Goal: Information Seeking & Learning: Learn about a topic

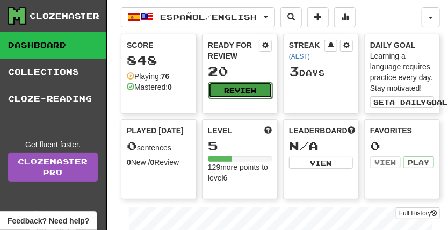
click at [234, 87] on button "Review" at bounding box center [241, 90] width 64 height 16
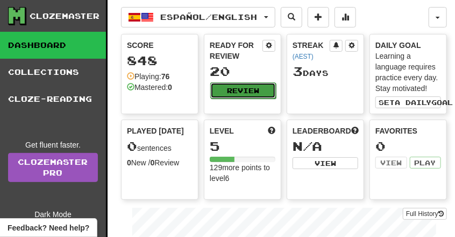
select select "**"
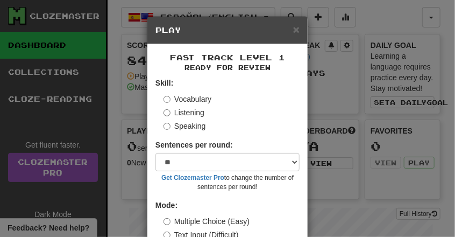
scroll to position [66, 0]
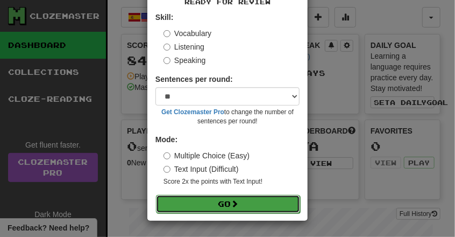
click at [238, 209] on button "Go" at bounding box center [228, 204] width 144 height 18
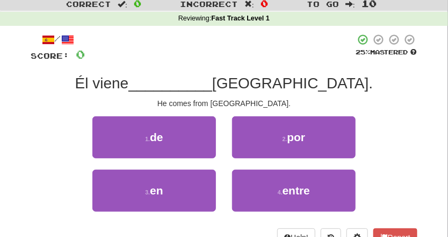
scroll to position [33, 0]
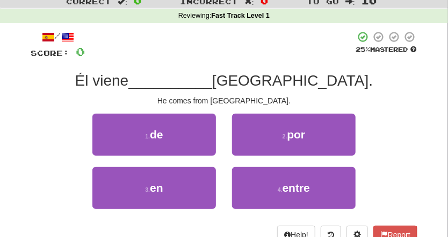
click at [129, 81] on span "Él viene" at bounding box center [102, 80] width 54 height 17
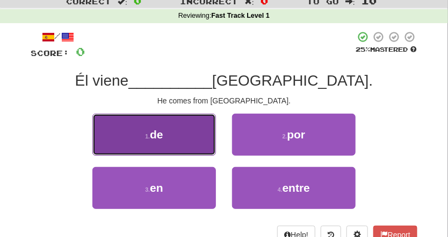
click at [176, 135] on button "1 . de" at bounding box center [154, 134] width 124 height 42
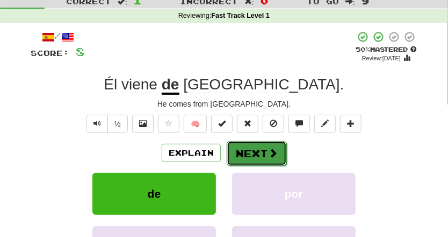
click at [255, 158] on button "Next" at bounding box center [257, 153] width 60 height 25
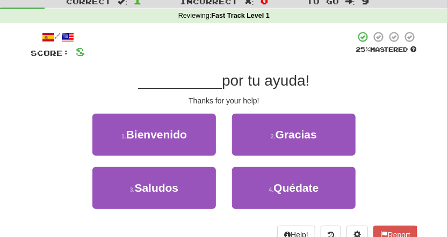
click at [255, 158] on div "2 . Gracias" at bounding box center [294, 139] width 140 height 53
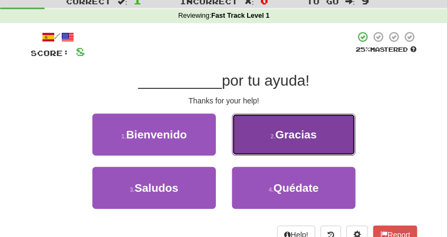
click at [275, 134] on small "2 ." at bounding box center [273, 136] width 5 height 6
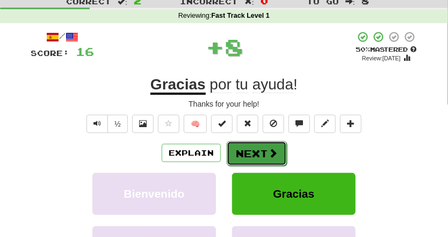
click at [256, 149] on button "Next" at bounding box center [257, 153] width 60 height 25
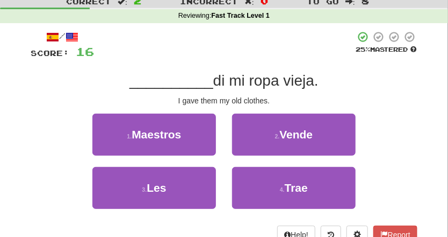
click at [295, 86] on span "di mi ropa vieja." at bounding box center [265, 80] width 105 height 17
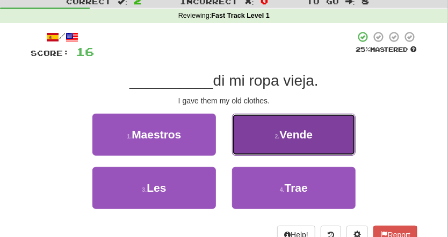
click at [268, 144] on button "2 . Vende" at bounding box center [294, 134] width 124 height 42
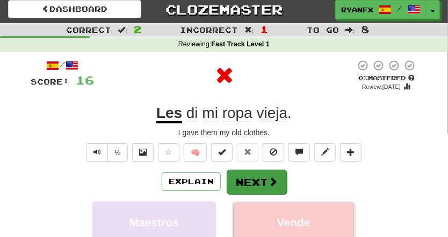
scroll to position [0, 0]
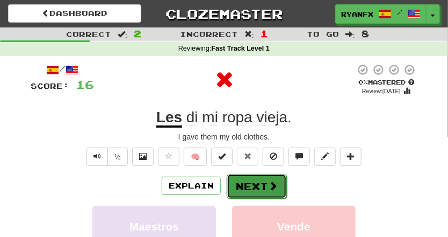
click at [256, 176] on button "Next" at bounding box center [257, 186] width 60 height 25
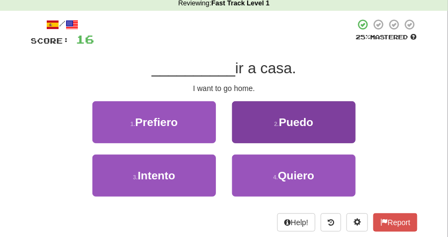
scroll to position [47, 0]
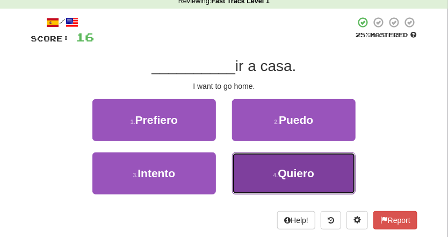
click at [267, 175] on button "4 . Quiero" at bounding box center [294, 173] width 124 height 42
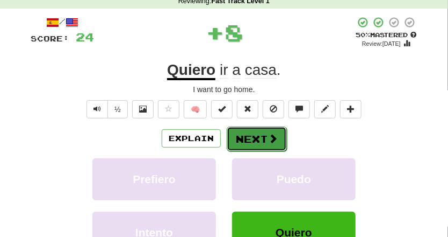
click at [255, 134] on button "Next" at bounding box center [257, 138] width 60 height 25
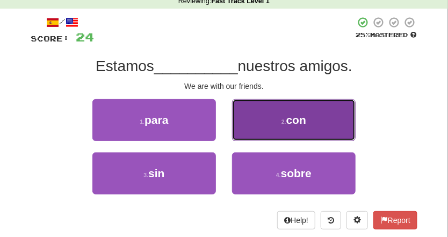
click at [271, 131] on button "2 . con" at bounding box center [294, 120] width 124 height 42
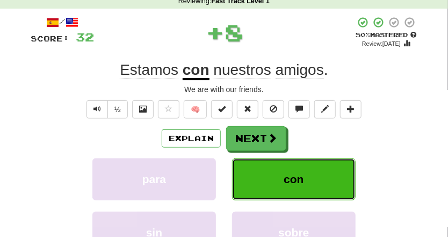
click at [271, 182] on button "con" at bounding box center [294, 179] width 124 height 42
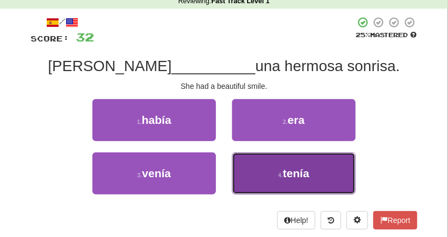
click at [260, 177] on button "4 . tenía" at bounding box center [294, 173] width 124 height 42
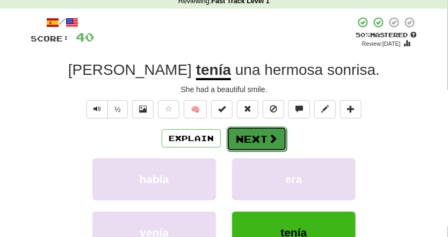
click at [264, 143] on button "Next" at bounding box center [257, 138] width 60 height 25
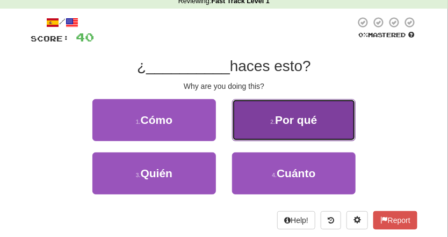
click at [274, 125] on button "2 . Por qué" at bounding box center [294, 120] width 124 height 42
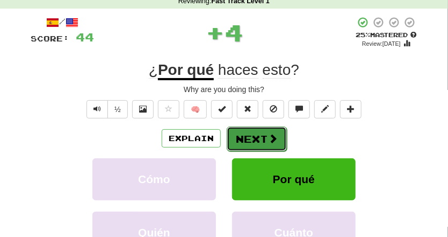
click at [251, 141] on button "Next" at bounding box center [257, 138] width 60 height 25
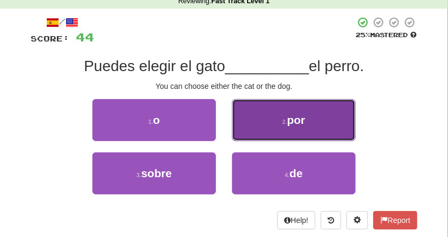
click at [265, 124] on button "2 . por" at bounding box center [294, 120] width 124 height 42
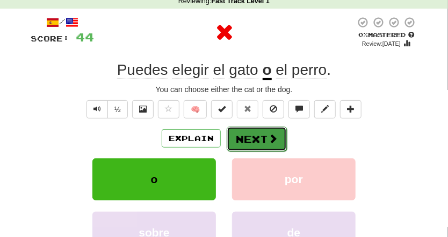
click at [259, 141] on button "Next" at bounding box center [257, 138] width 60 height 25
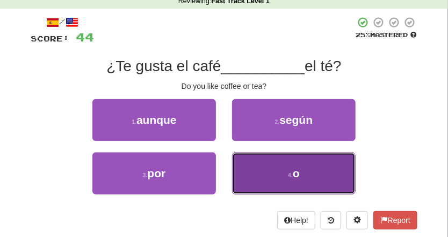
click at [284, 182] on button "4 . o" at bounding box center [294, 173] width 124 height 42
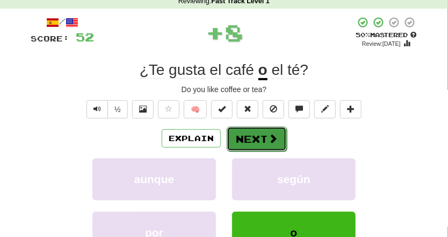
click at [262, 140] on button "Next" at bounding box center [257, 138] width 60 height 25
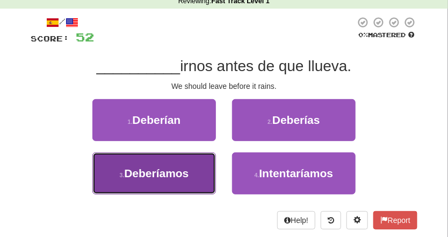
click at [189, 174] on span "Deberíamos" at bounding box center [156, 173] width 65 height 12
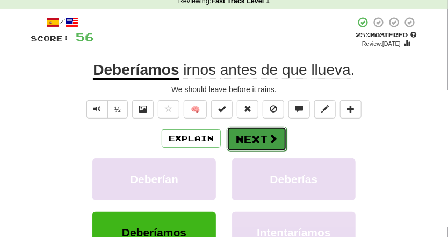
click at [256, 134] on button "Next" at bounding box center [257, 138] width 60 height 25
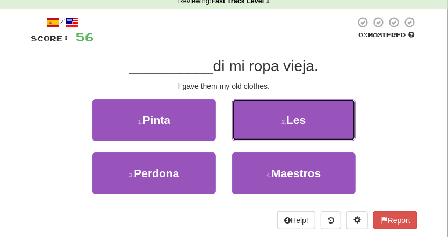
click at [256, 134] on button "2 . Les" at bounding box center [294, 120] width 124 height 42
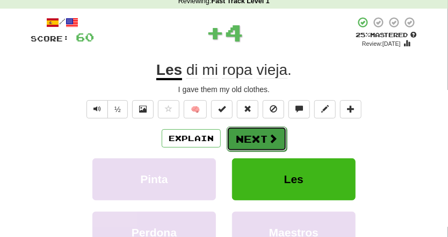
click at [265, 132] on button "Next" at bounding box center [257, 138] width 60 height 25
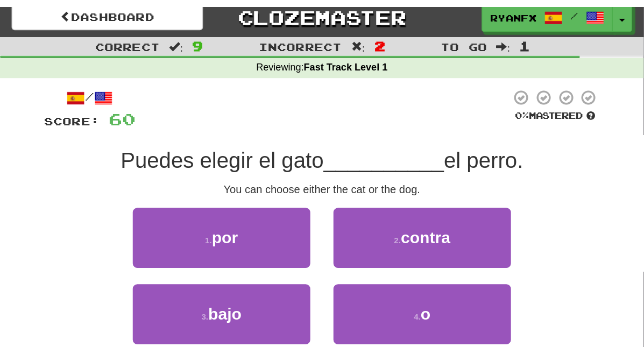
scroll to position [0, 0]
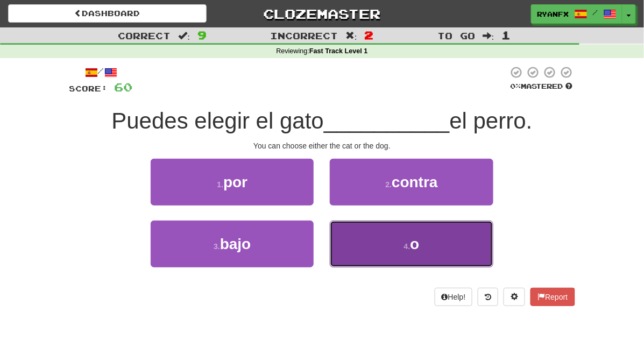
click at [381, 236] on button "4 . o" at bounding box center [411, 243] width 163 height 47
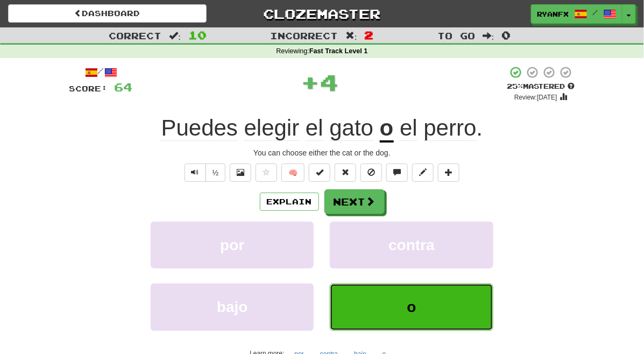
click at [408, 236] on button "o" at bounding box center [411, 306] width 163 height 47
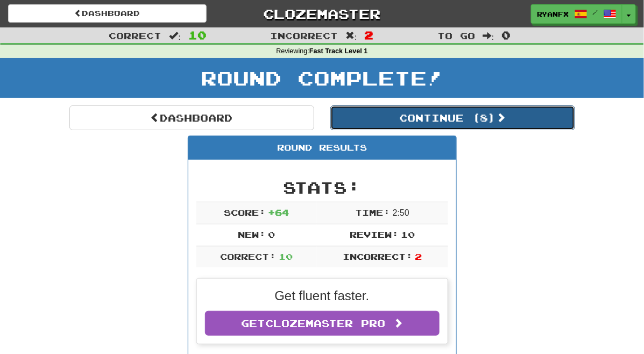
click at [448, 111] on button "Continue ( 8 )" at bounding box center [452, 117] width 245 height 25
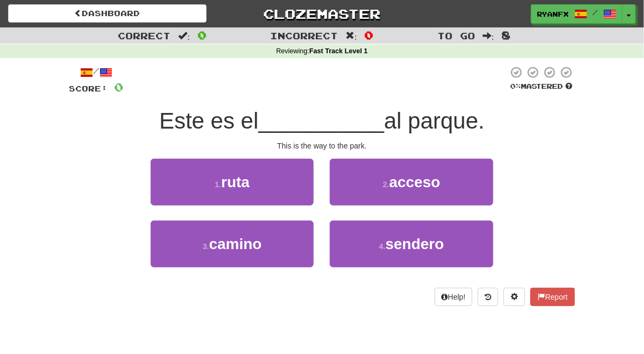
click at [448, 113] on div "Este es el __________ al parque." at bounding box center [321, 121] width 505 height 30
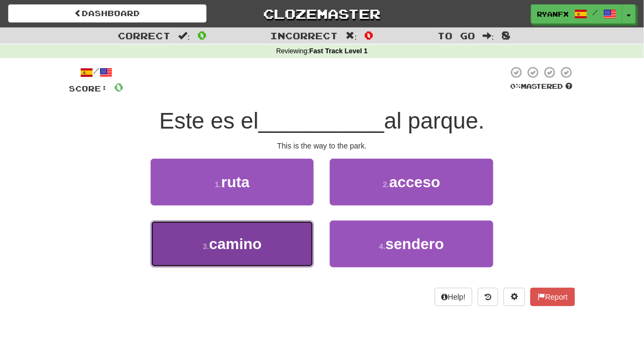
click at [273, 236] on button "3 . camino" at bounding box center [232, 243] width 163 height 47
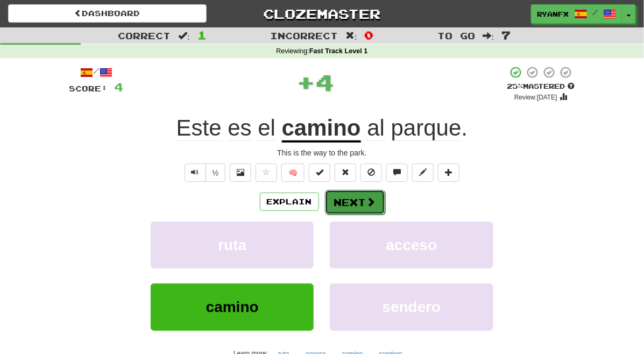
click at [361, 204] on button "Next" at bounding box center [355, 202] width 60 height 25
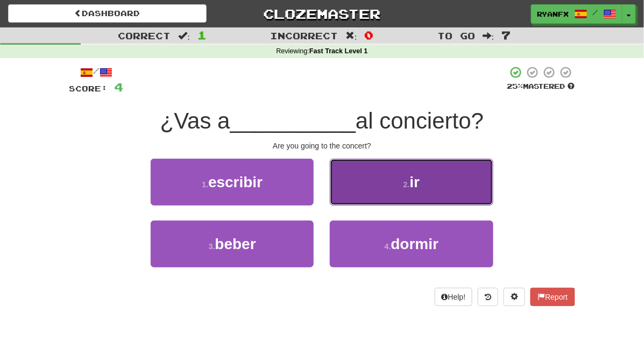
click at [366, 190] on button "2 . ir" at bounding box center [411, 182] width 163 height 47
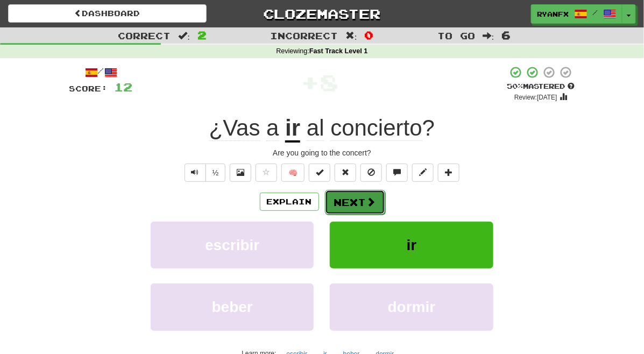
click at [363, 197] on button "Next" at bounding box center [355, 202] width 60 height 25
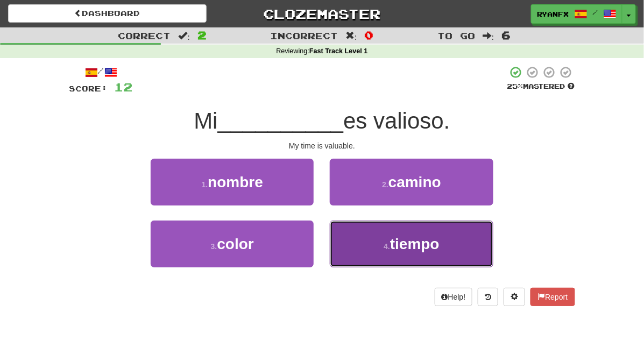
click at [379, 236] on button "4 . tiempo" at bounding box center [411, 243] width 163 height 47
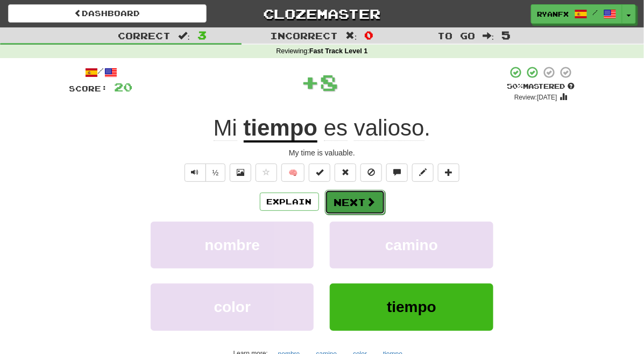
click at [366, 199] on span at bounding box center [371, 202] width 10 height 10
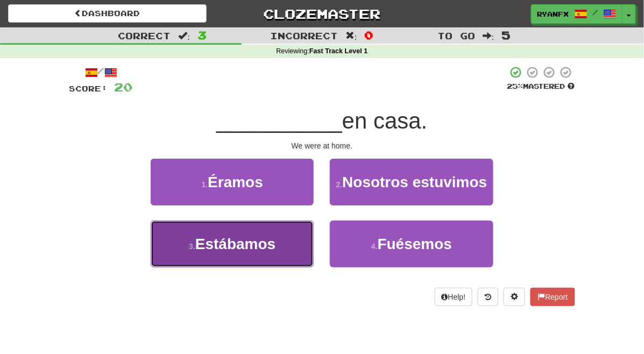
click at [271, 236] on button "3 . Estábamos" at bounding box center [232, 243] width 163 height 47
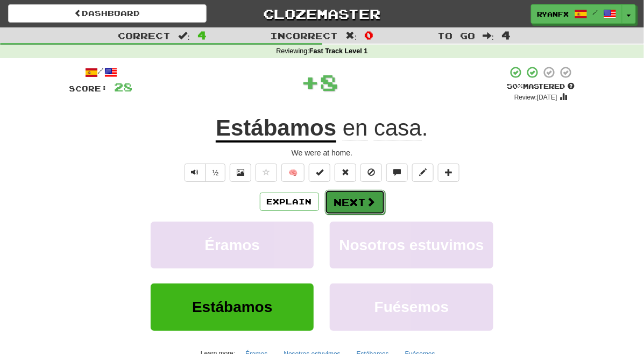
click at [357, 198] on button "Next" at bounding box center [355, 202] width 60 height 25
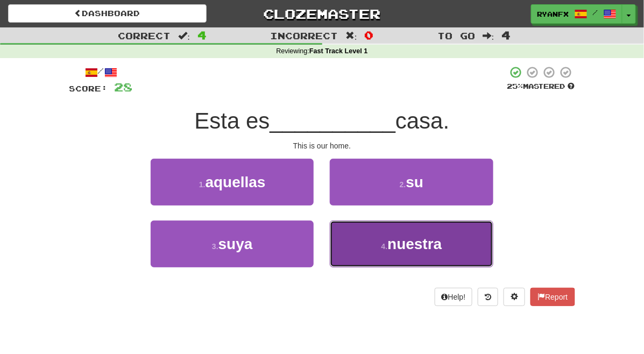
click at [401, 236] on button "4 . nuestra" at bounding box center [411, 243] width 163 height 47
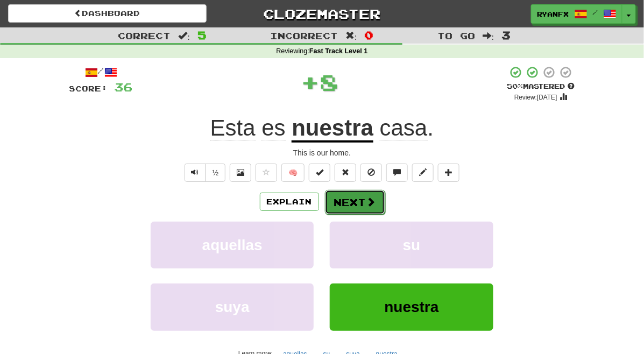
click at [366, 198] on span at bounding box center [371, 202] width 10 height 10
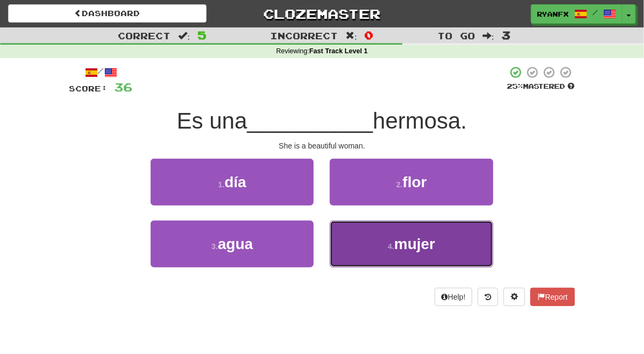
click at [363, 236] on button "4 . mujer" at bounding box center [411, 243] width 163 height 47
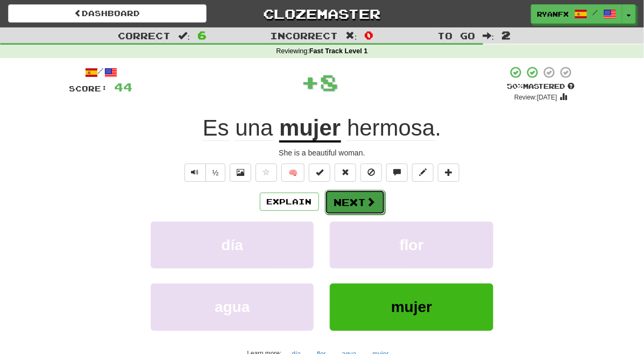
click at [351, 197] on button "Next" at bounding box center [355, 202] width 60 height 25
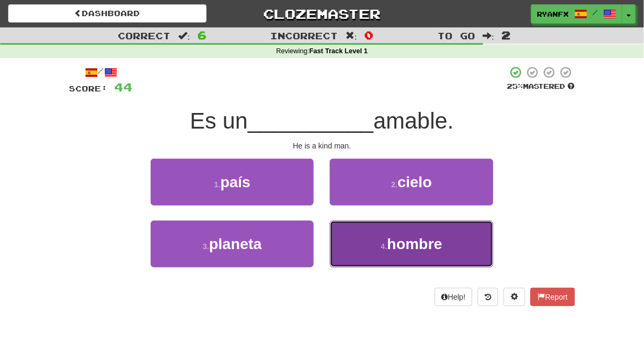
click at [365, 236] on button "4 . hombre" at bounding box center [411, 243] width 163 height 47
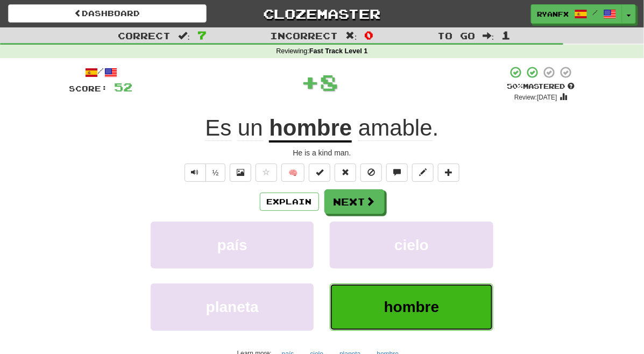
click at [378, 236] on button "hombre" at bounding box center [411, 306] width 163 height 47
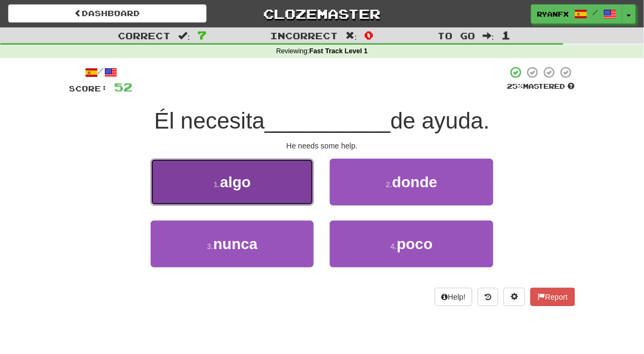
click at [280, 186] on button "1 . algo" at bounding box center [232, 182] width 163 height 47
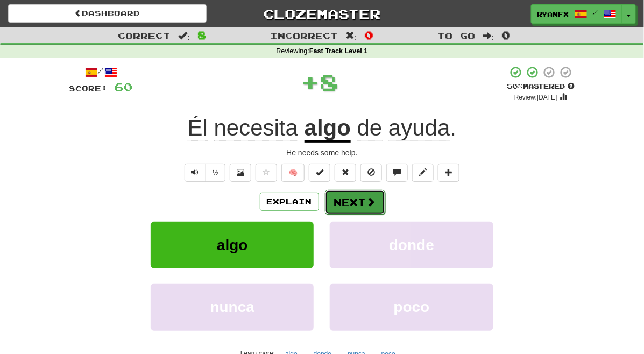
click at [360, 205] on button "Next" at bounding box center [355, 202] width 60 height 25
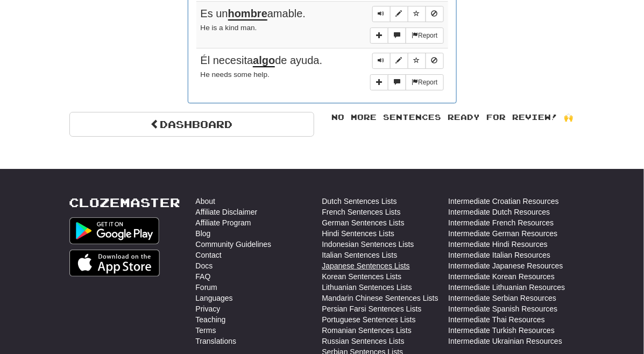
scroll to position [759, 0]
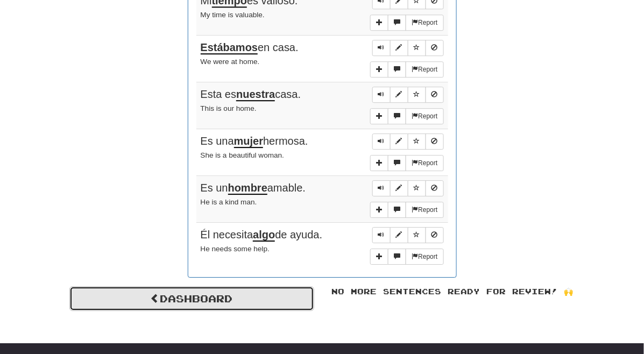
click at [243, 236] on link "Dashboard" at bounding box center [191, 298] width 245 height 25
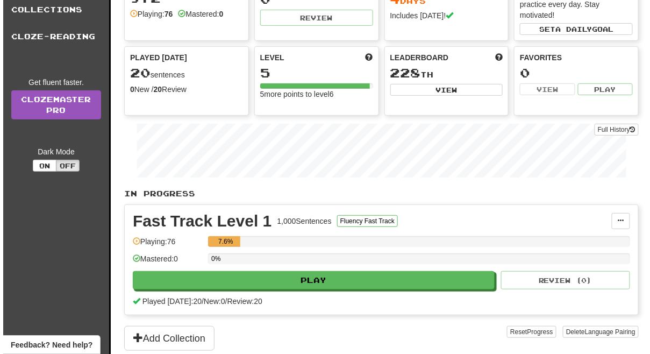
scroll to position [73, 0]
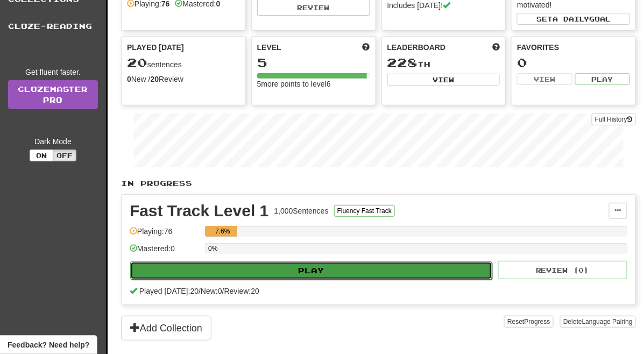
click at [269, 272] on button "Play" at bounding box center [311, 270] width 362 height 18
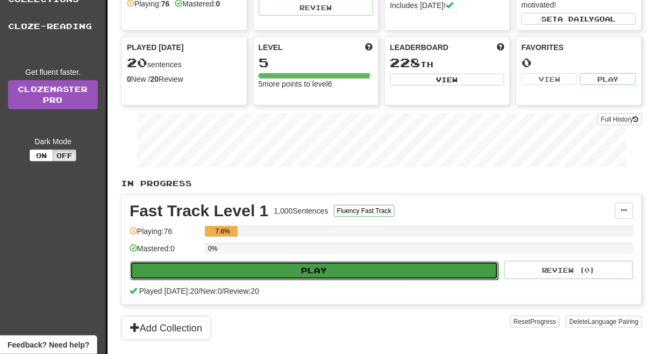
select select "**"
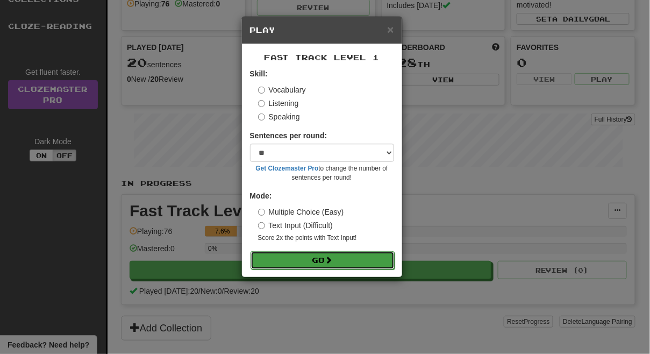
click at [283, 254] on button "Go" at bounding box center [323, 260] width 144 height 18
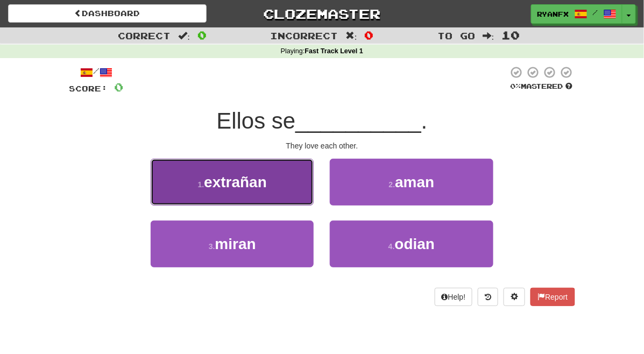
click at [255, 188] on button "1 . extrañan" at bounding box center [232, 182] width 163 height 47
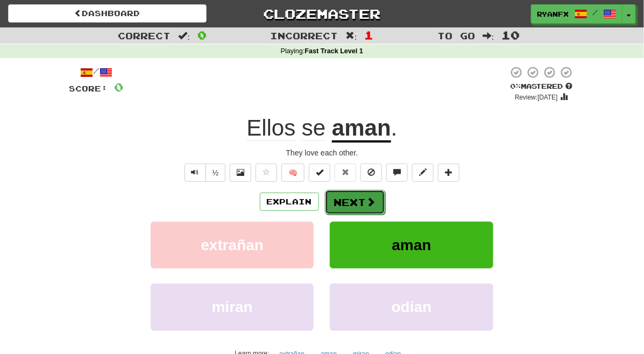
click at [356, 202] on button "Next" at bounding box center [355, 202] width 60 height 25
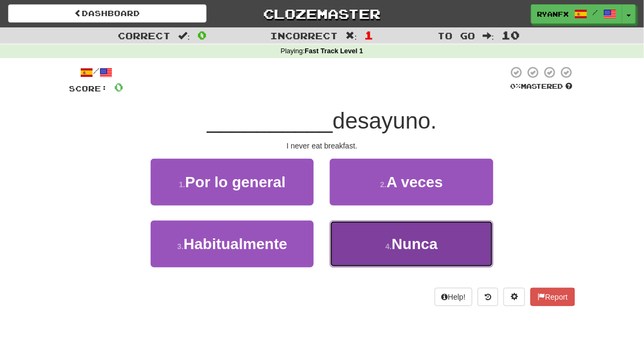
click at [371, 246] on button "4 . [GEOGRAPHIC_DATA]" at bounding box center [411, 243] width 163 height 47
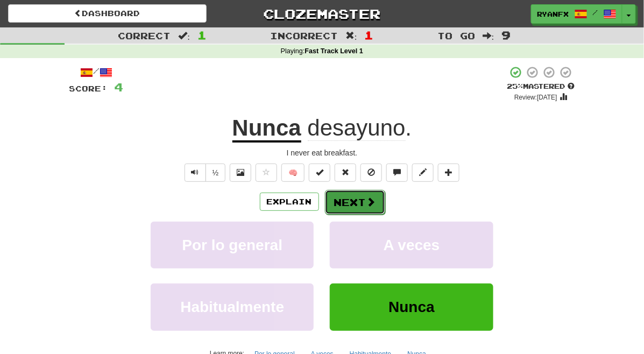
click at [355, 201] on button "Next" at bounding box center [355, 202] width 60 height 25
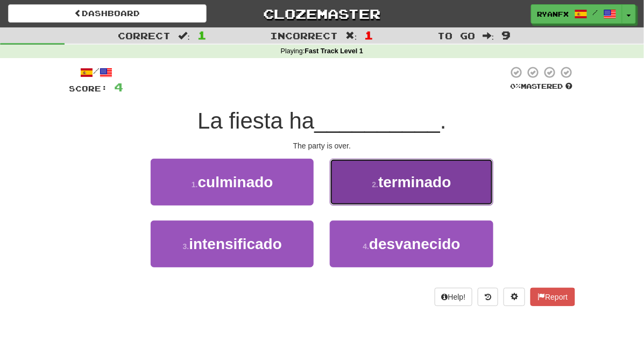
click at [359, 182] on button "2 . terminado" at bounding box center [411, 182] width 163 height 47
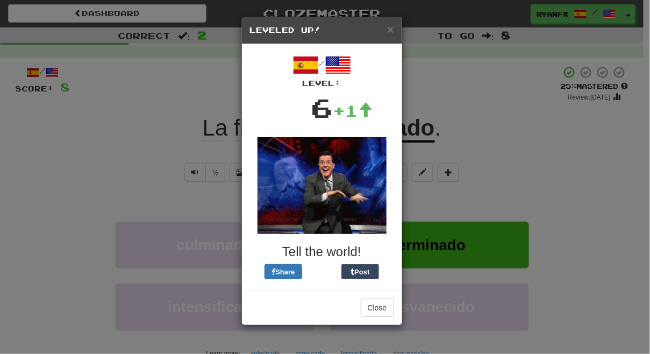
click at [426, 158] on div "× Leveled Up! / Level: 6 +1 Tell the world! Share Post Close" at bounding box center [325, 177] width 650 height 354
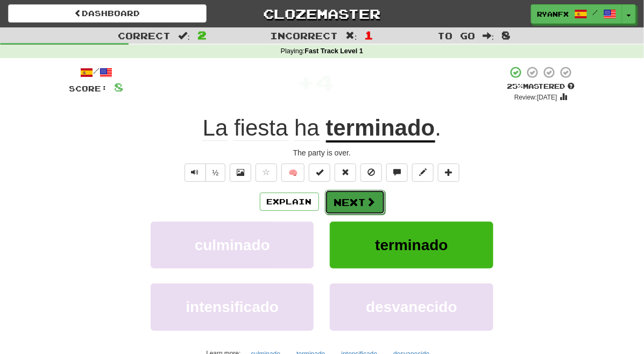
click at [367, 198] on span at bounding box center [371, 202] width 10 height 10
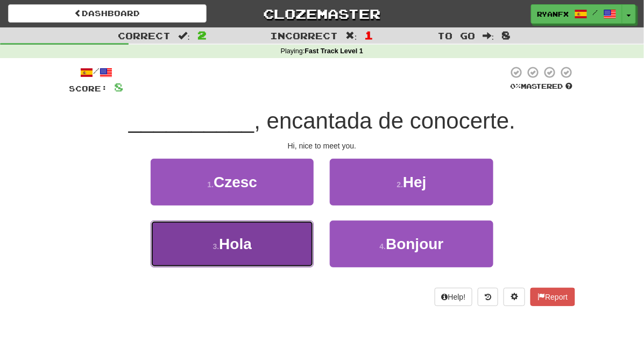
click at [273, 251] on button "3 . Hola" at bounding box center [232, 243] width 163 height 47
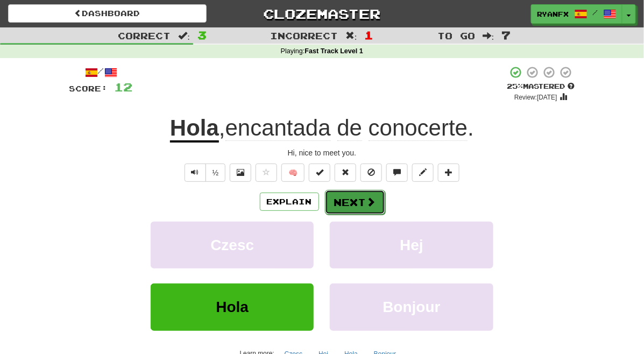
click at [357, 206] on button "Next" at bounding box center [355, 202] width 60 height 25
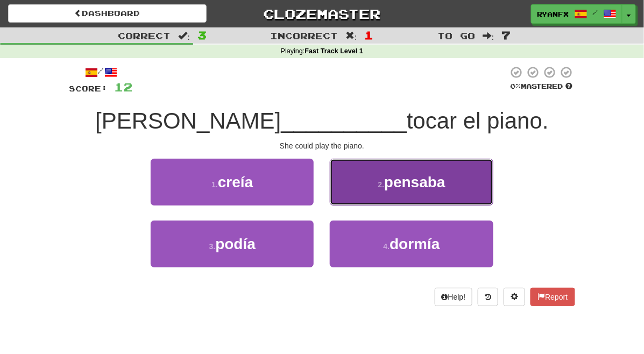
click at [370, 180] on button "2 . pensaba" at bounding box center [411, 182] width 163 height 47
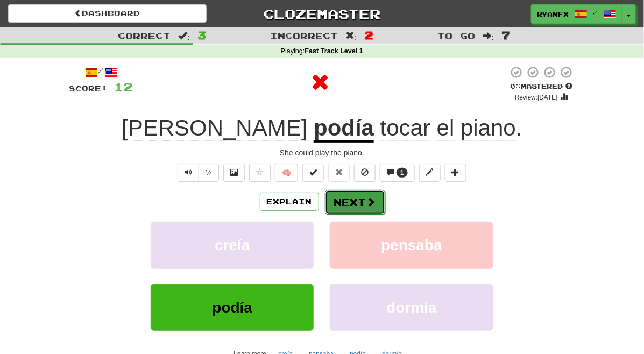
click at [341, 202] on button "Next" at bounding box center [355, 202] width 60 height 25
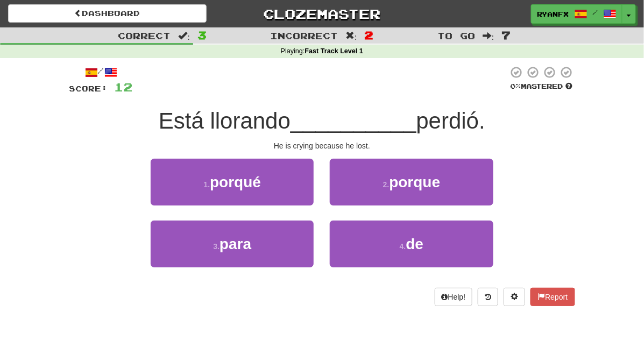
click at [261, 126] on span "Está llorando" at bounding box center [225, 120] width 132 height 25
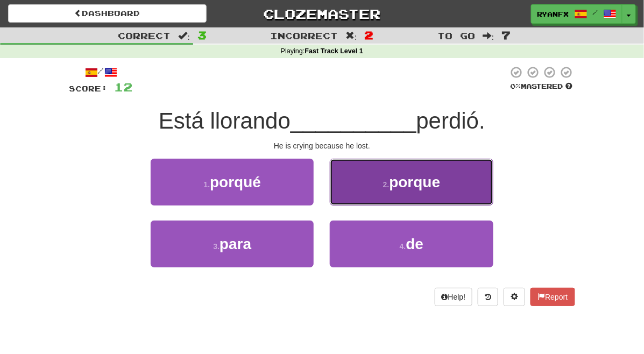
click at [389, 183] on button "2 . porque" at bounding box center [411, 182] width 163 height 47
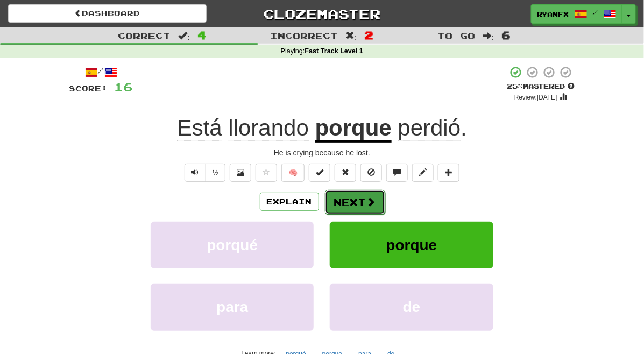
click at [361, 205] on button "Next" at bounding box center [355, 202] width 60 height 25
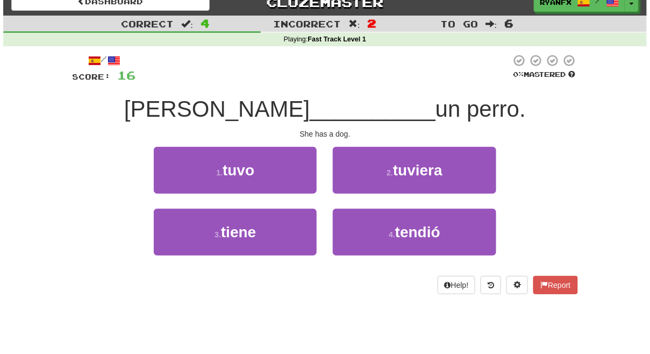
scroll to position [10, 0]
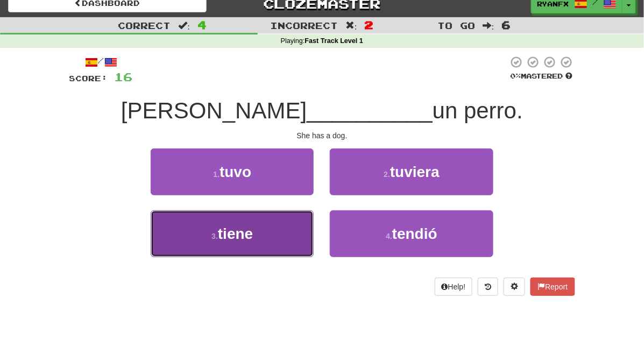
click at [276, 224] on button "3 . tiene" at bounding box center [232, 233] width 163 height 47
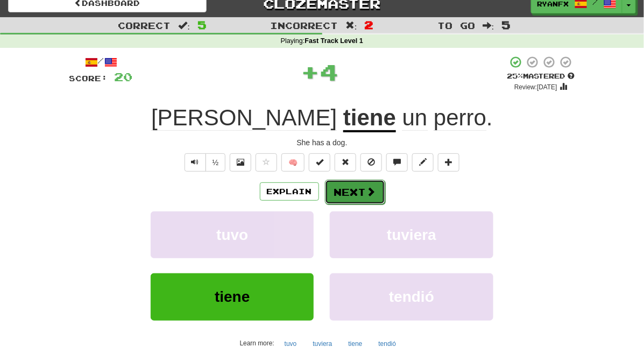
click at [352, 191] on button "Next" at bounding box center [355, 192] width 60 height 25
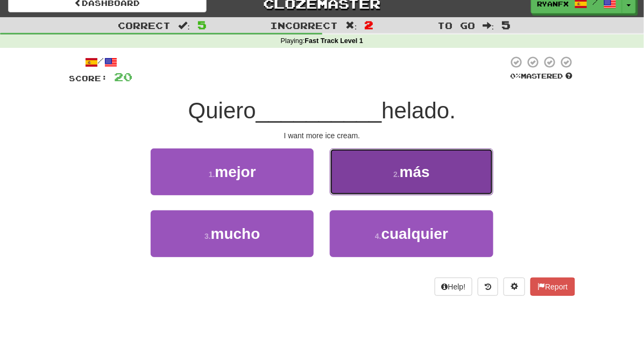
click at [379, 185] on button "2 . más" at bounding box center [411, 171] width 163 height 47
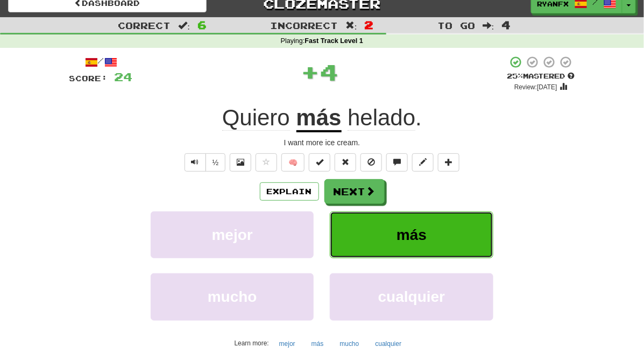
click at [426, 242] on span "más" at bounding box center [411, 234] width 30 height 17
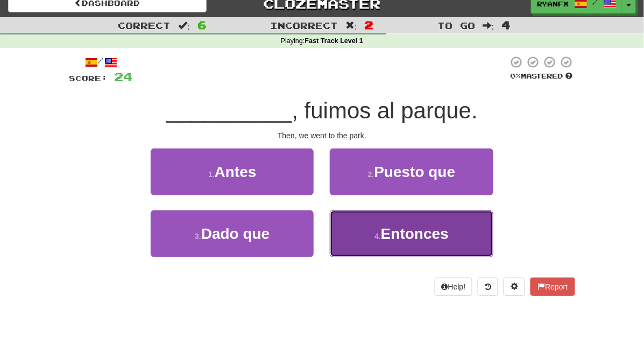
click at [381, 239] on button "4 . Entonces" at bounding box center [411, 233] width 163 height 47
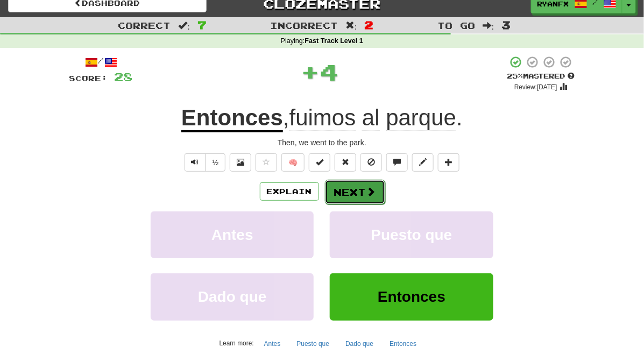
click at [372, 189] on span at bounding box center [371, 192] width 10 height 10
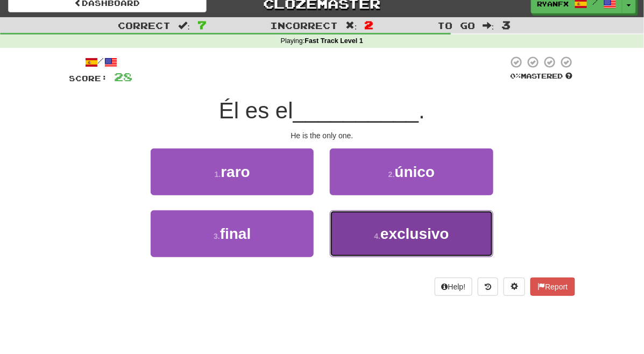
click at [372, 231] on button "4 . exclusivo" at bounding box center [411, 233] width 163 height 47
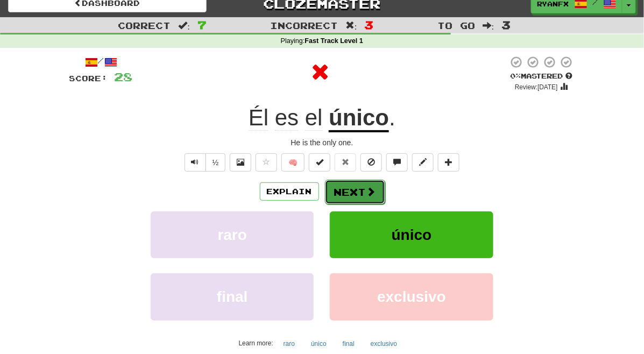
click at [352, 190] on button "Next" at bounding box center [355, 192] width 60 height 25
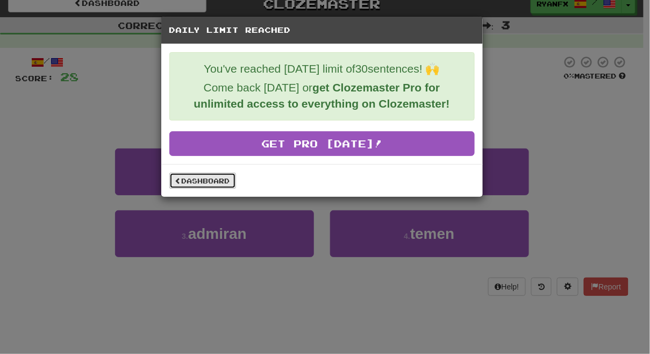
click at [205, 180] on link "Dashboard" at bounding box center [202, 181] width 67 height 16
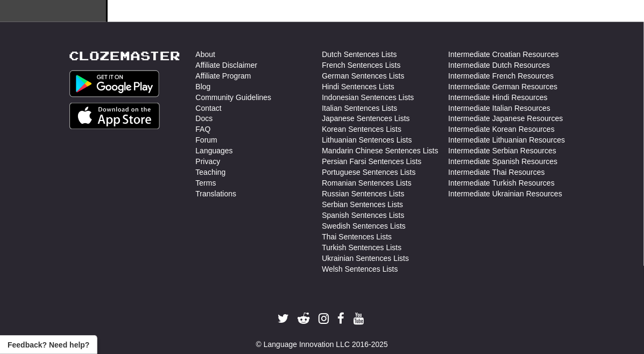
scroll to position [424, 0]
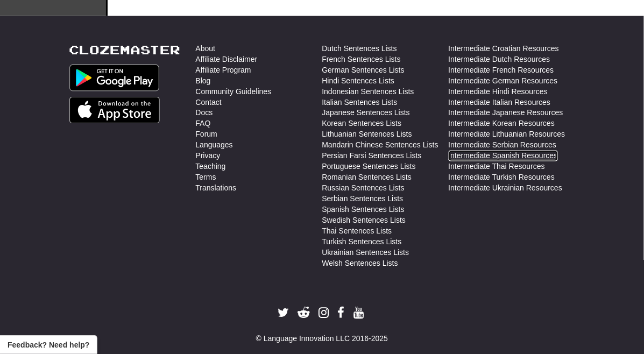
click at [550, 155] on link "Intermediate Spanish Resources" at bounding box center [502, 156] width 109 height 11
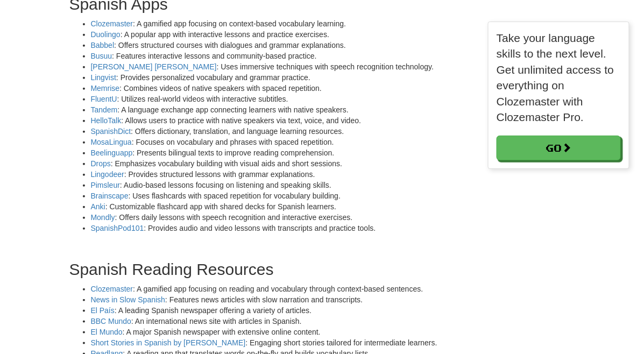
scroll to position [107, 0]
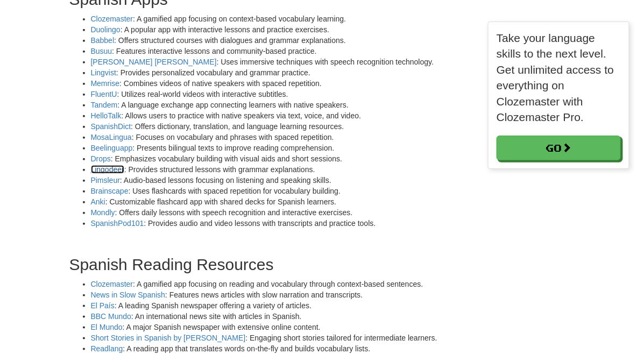
click at [91, 169] on a]_New&utm_term=learn%20spanish%20online&utm_device=c&utm_medium=CPC&utm_source=Google&gad_source=1&gclid=CjwKCAjwkJm0BhBxEiwAwT1AXEk_XNOAmFqbJhYe0e8jhmf_7o4rEWI5kk4unM9yAABgCwPAWfSVtRoCpkUQAvD_BwE"] "Lingodeer" at bounding box center [107, 169] width 33 height 9
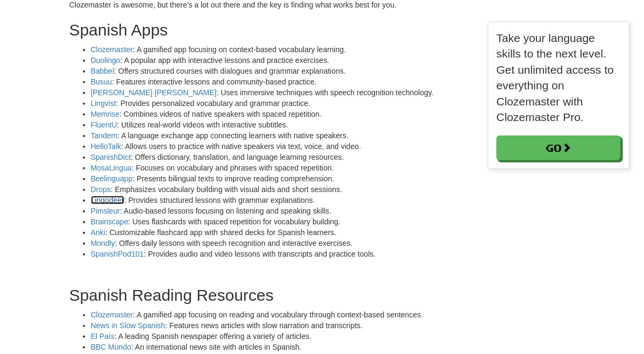
scroll to position [69, 0]
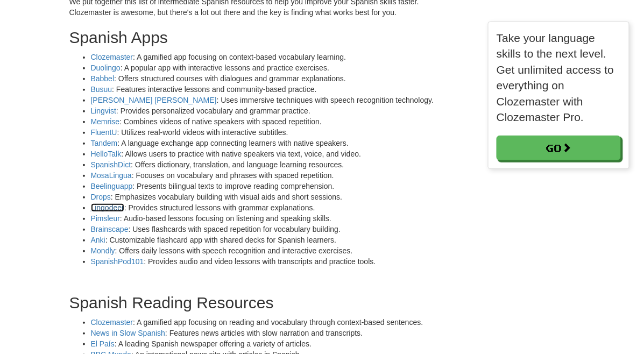
click at [91, 206] on a]_New&utm_term=learn%20spanish%20online&utm_device=c&utm_medium=CPC&utm_source=Google&gad_source=1&gclid=CjwKCAjwkJm0BhBxEiwAwT1AXEk_XNOAmFqbJhYe0e8jhmf_7o4rEWI5kk4unM9yAABgCwPAWfSVtRoCpkUQAvD_BwE"] "Lingodeer" at bounding box center [107, 207] width 33 height 9
click at [91, 248] on link "Mondly" at bounding box center [103, 250] width 24 height 9
